Goal: Navigation & Orientation: Find specific page/section

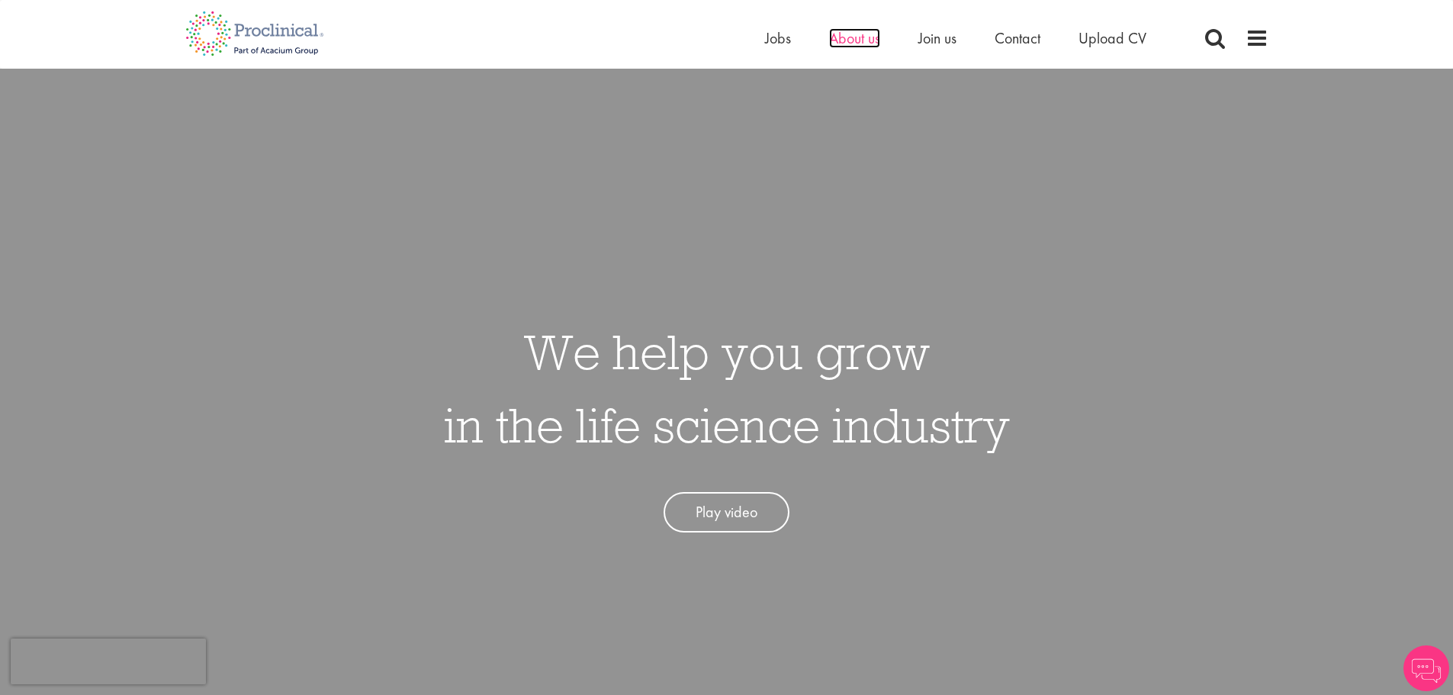
click at [857, 35] on span "About us" at bounding box center [854, 38] width 51 height 20
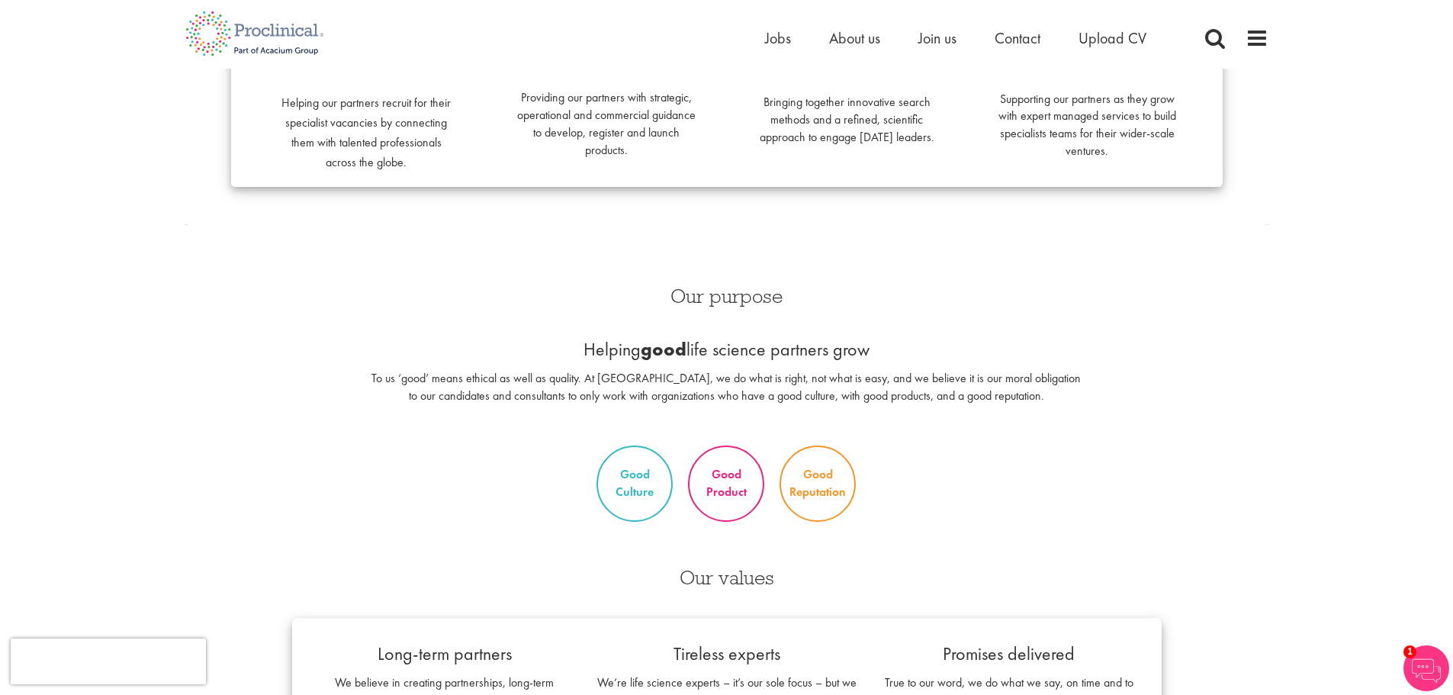
scroll to position [305, 0]
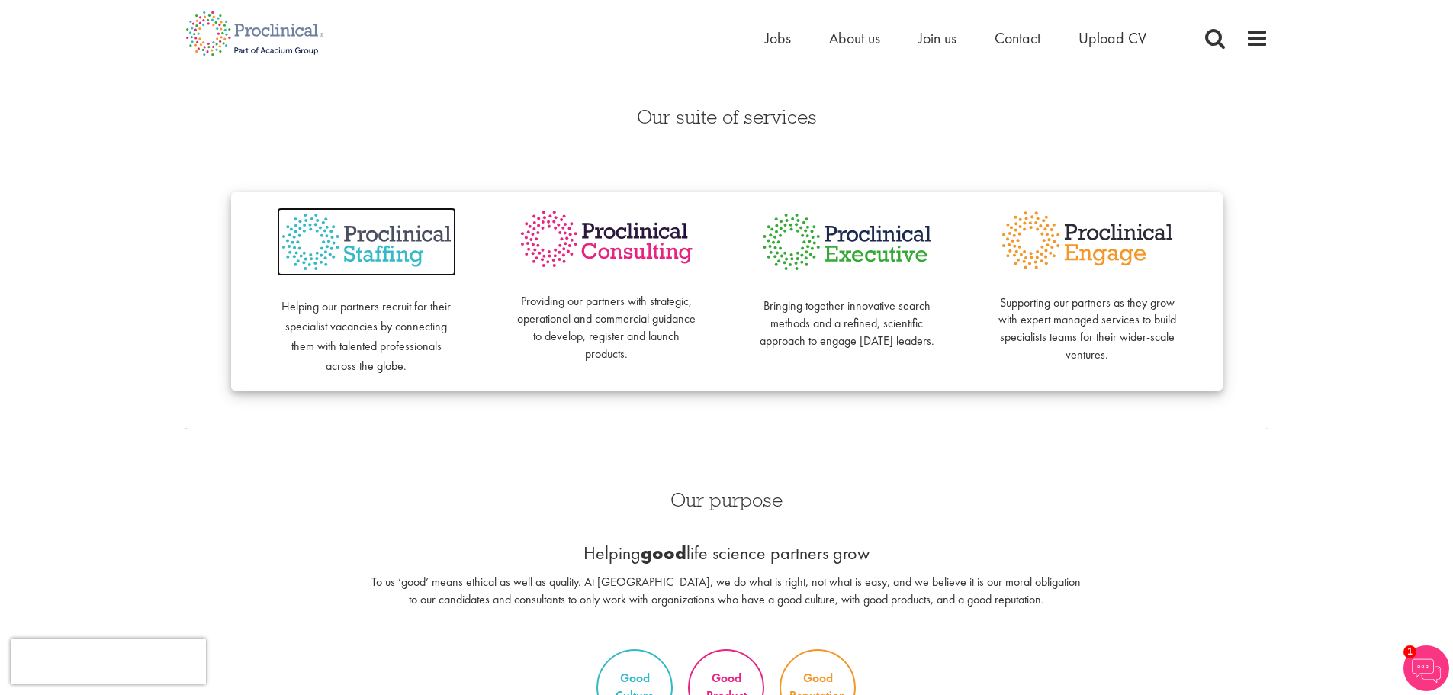
click at [379, 253] on img at bounding box center [366, 241] width 179 height 69
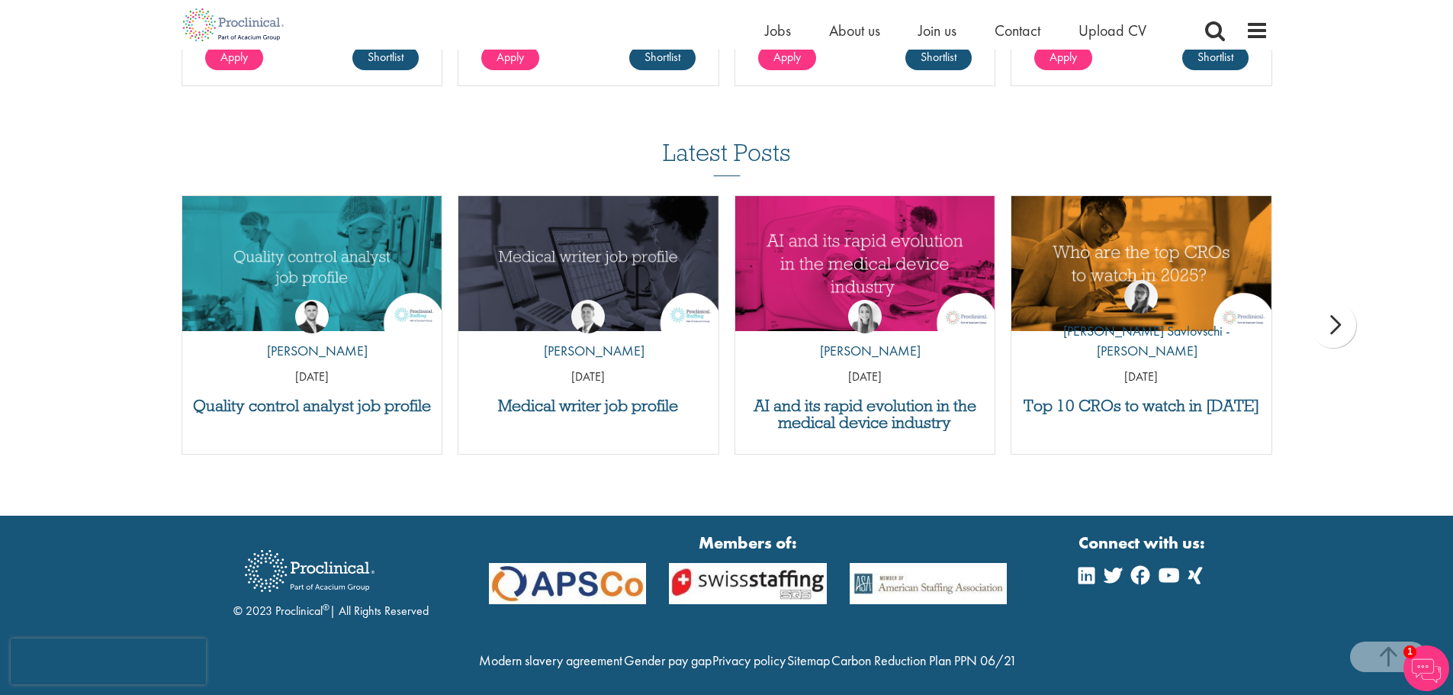
scroll to position [1872, 0]
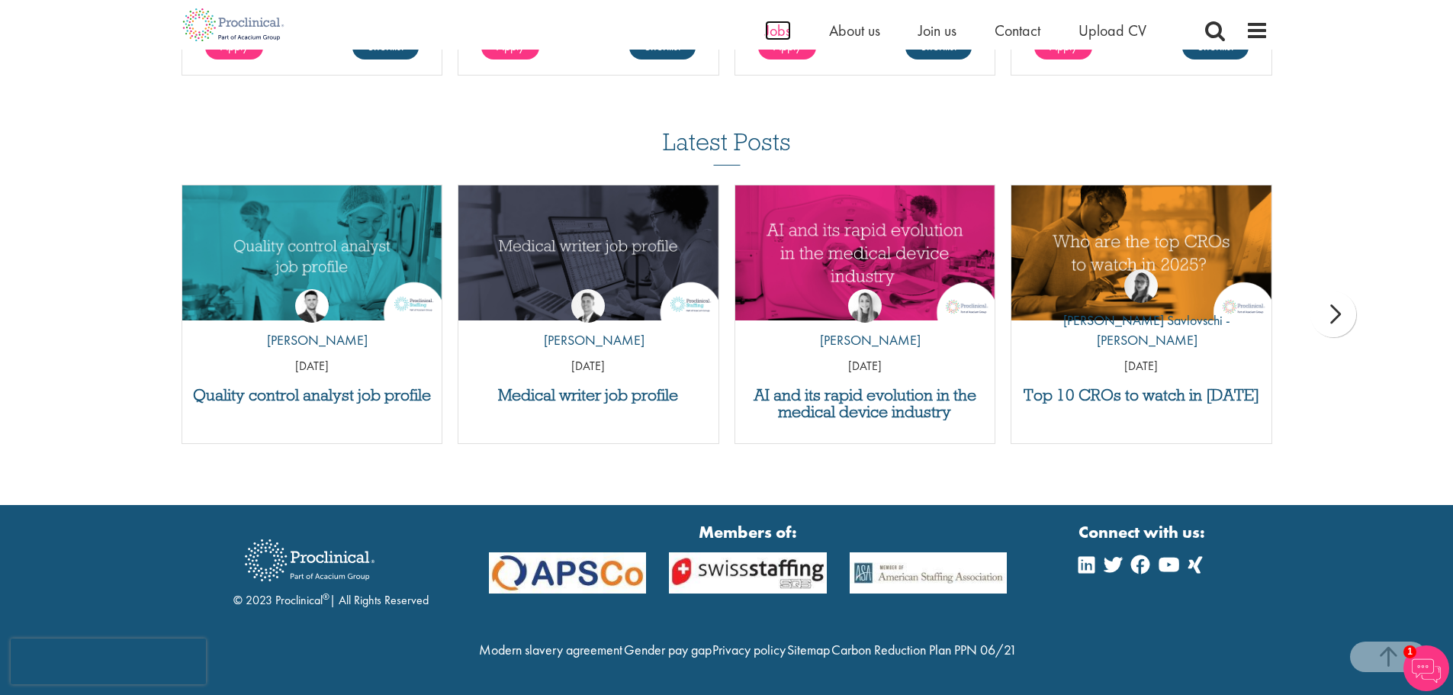
click at [785, 38] on span "Jobs" at bounding box center [778, 31] width 26 height 20
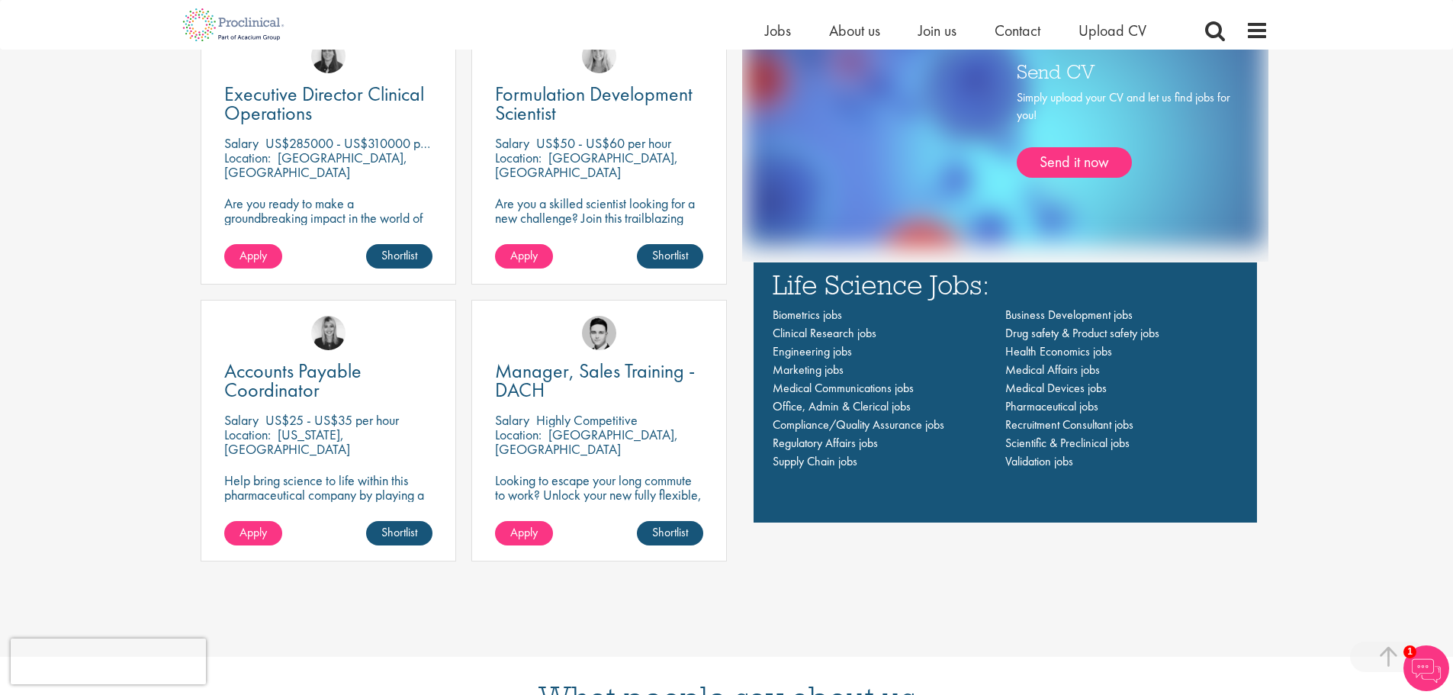
scroll to position [1144, 0]
